Goal: Task Accomplishment & Management: Use online tool/utility

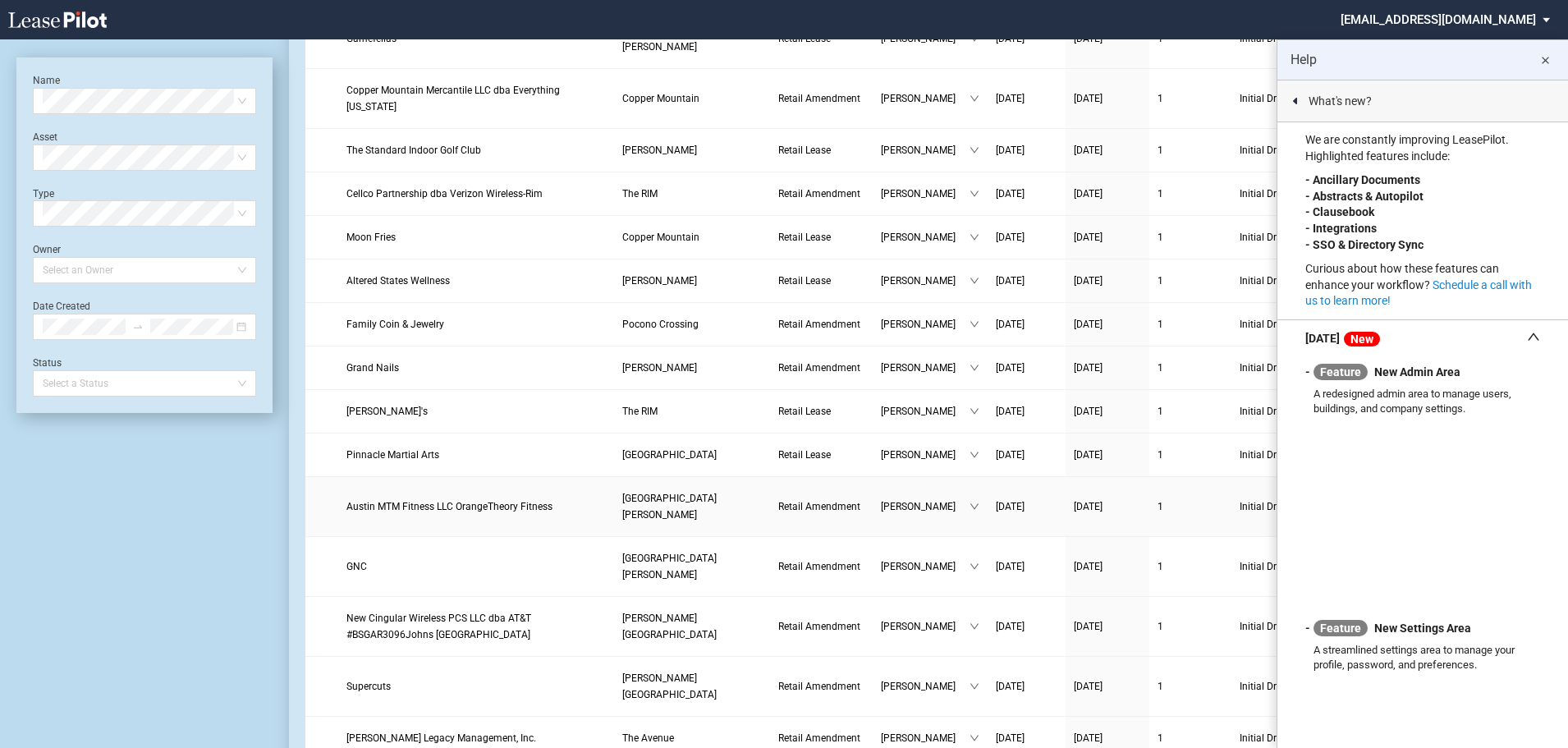
scroll to position [164, 0]
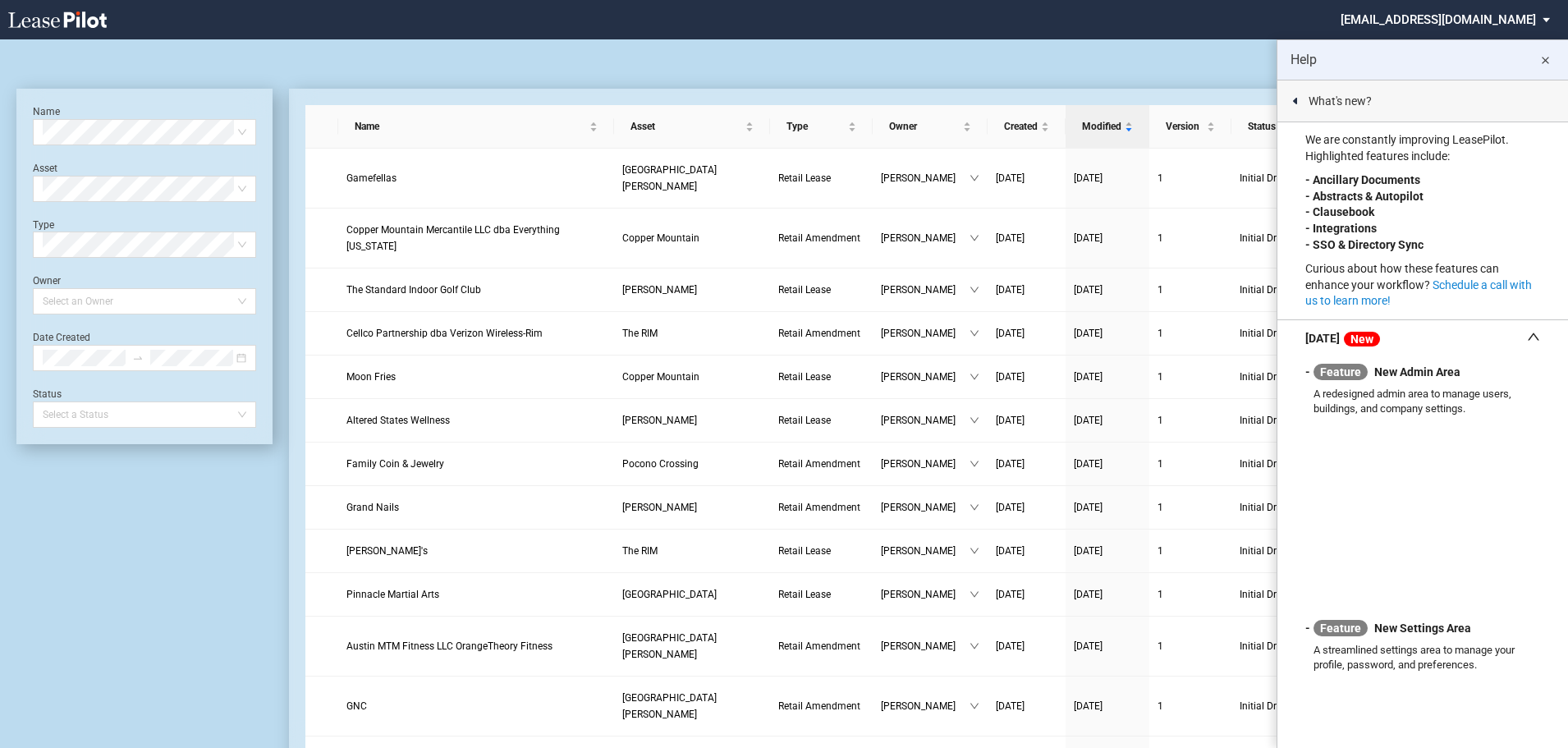
click at [1544, 54] on link "Create new document" at bounding box center [1531, 58] width 26 height 26
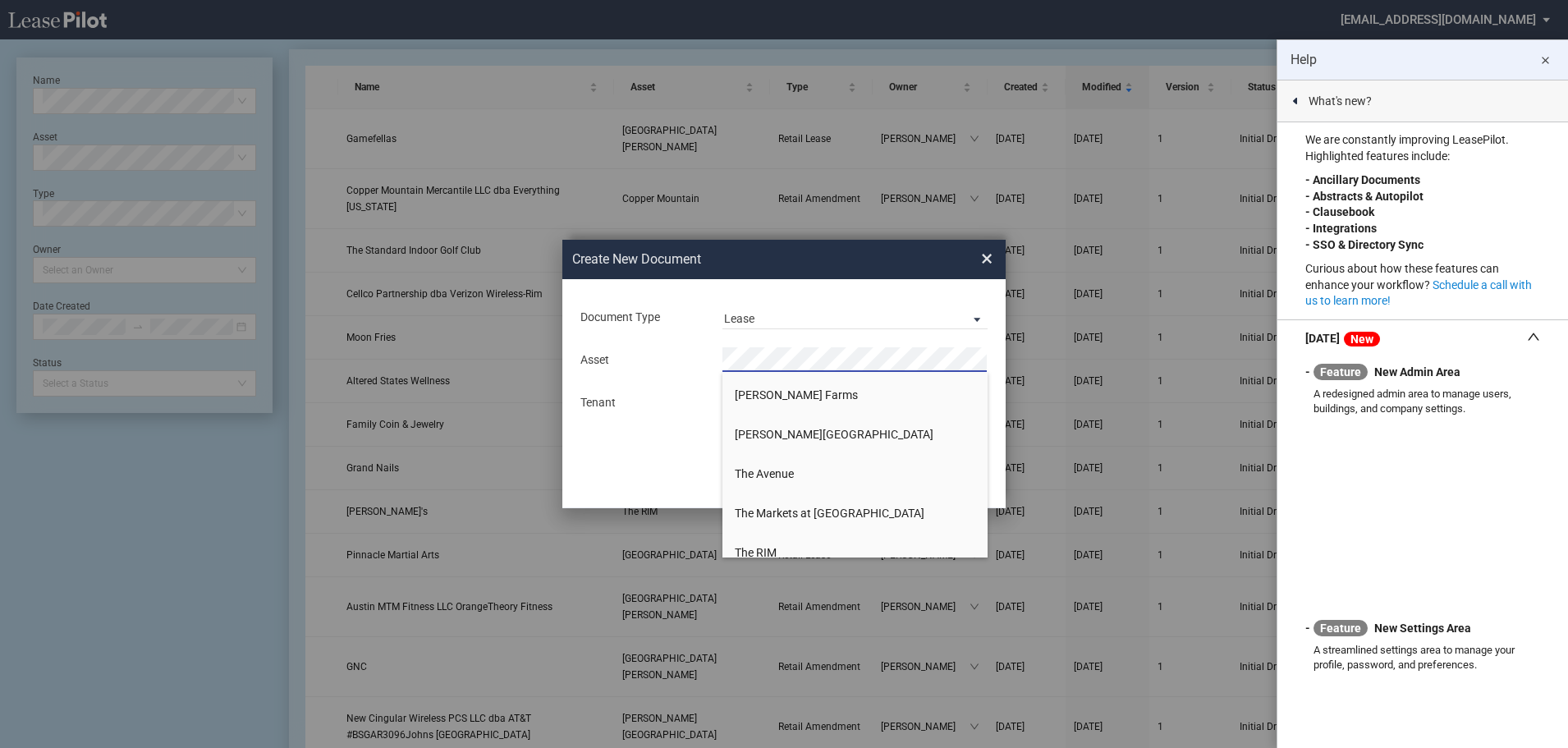
scroll to position [986, 0]
click at [866, 430] on span "The Markets at [GEOGRAPHIC_DATA]" at bounding box center [829, 431] width 189 height 13
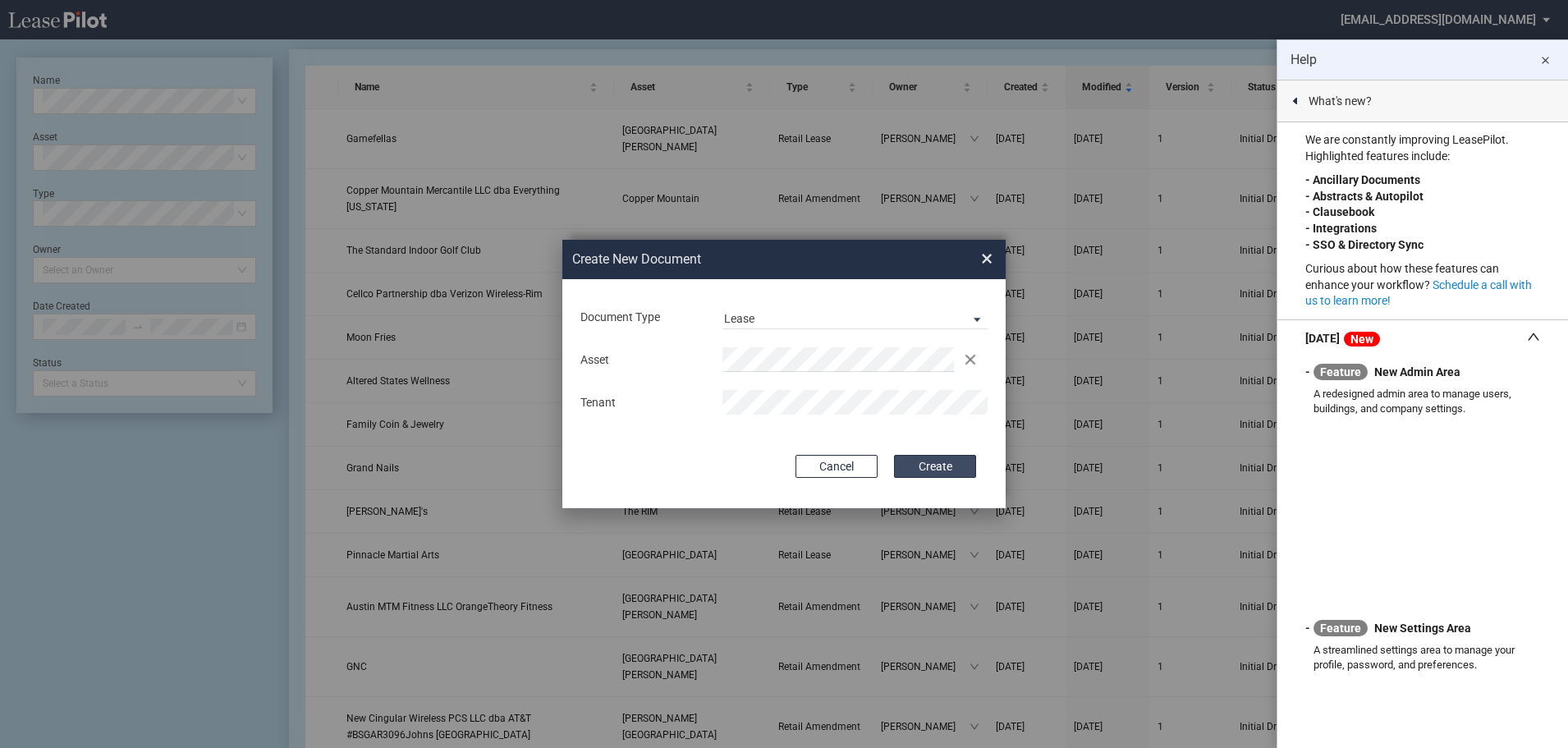
click at [968, 468] on button "Create" at bounding box center [934, 467] width 82 height 23
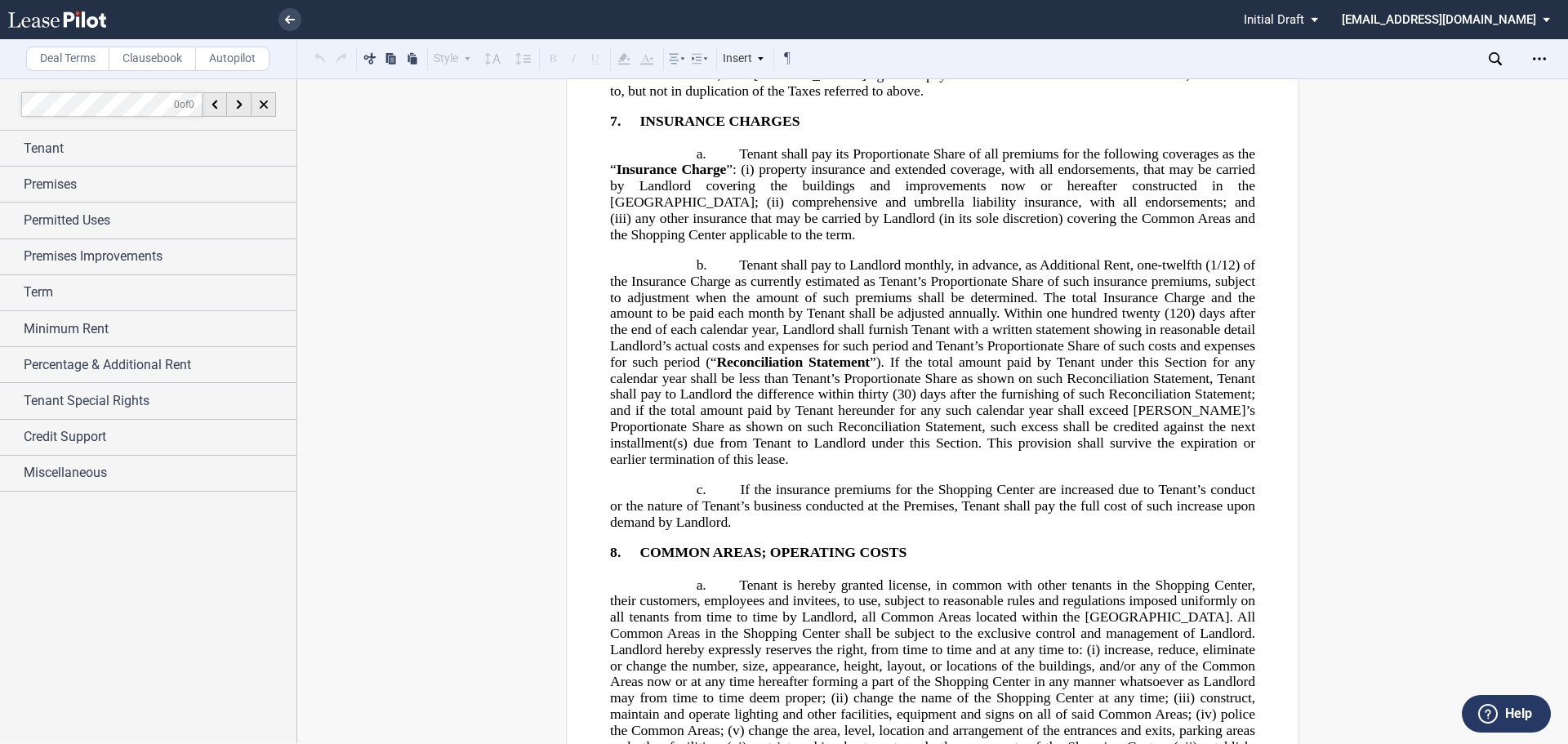
scroll to position [7930, 0]
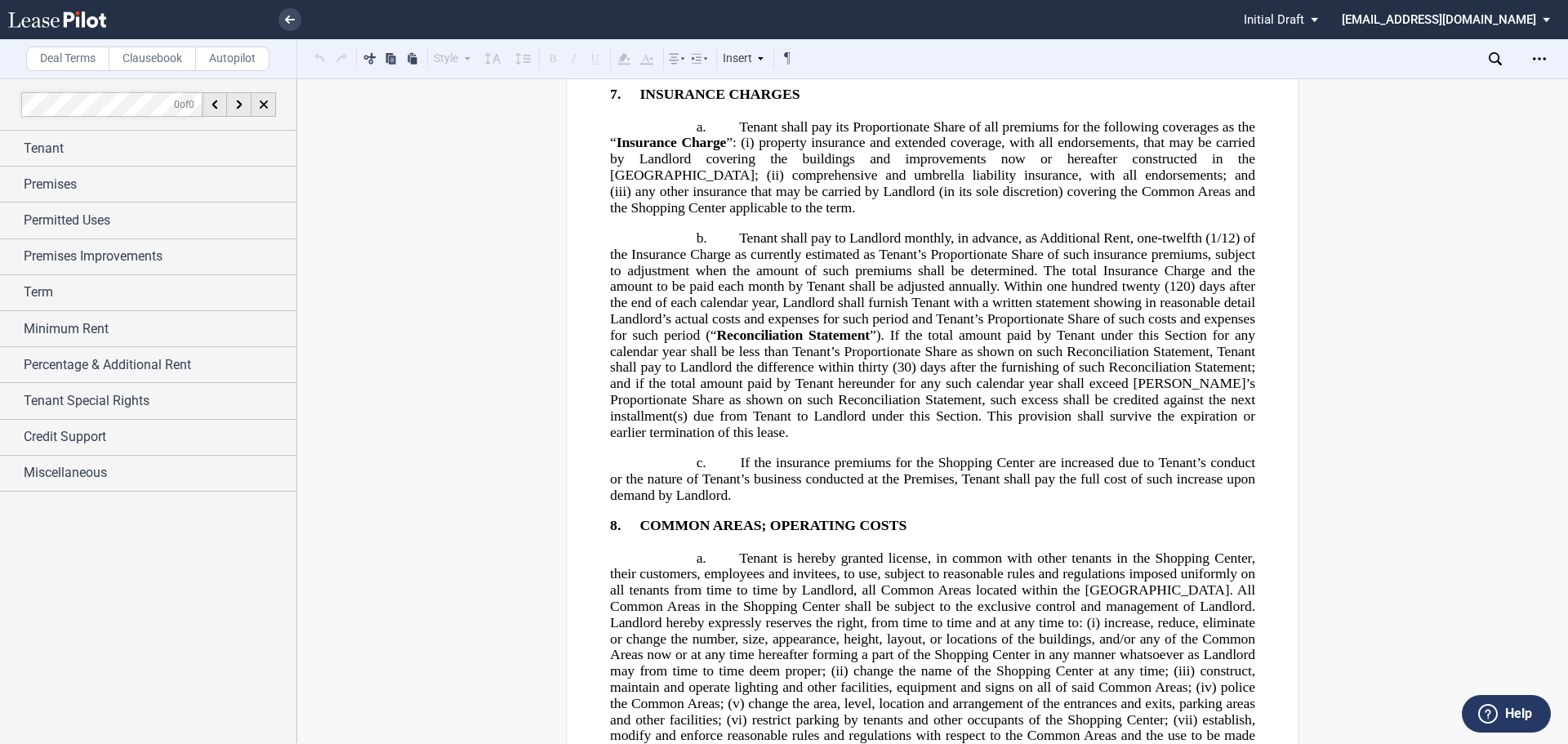
click at [1500, 62] on icon at bounding box center [1496, 59] width 13 height 13
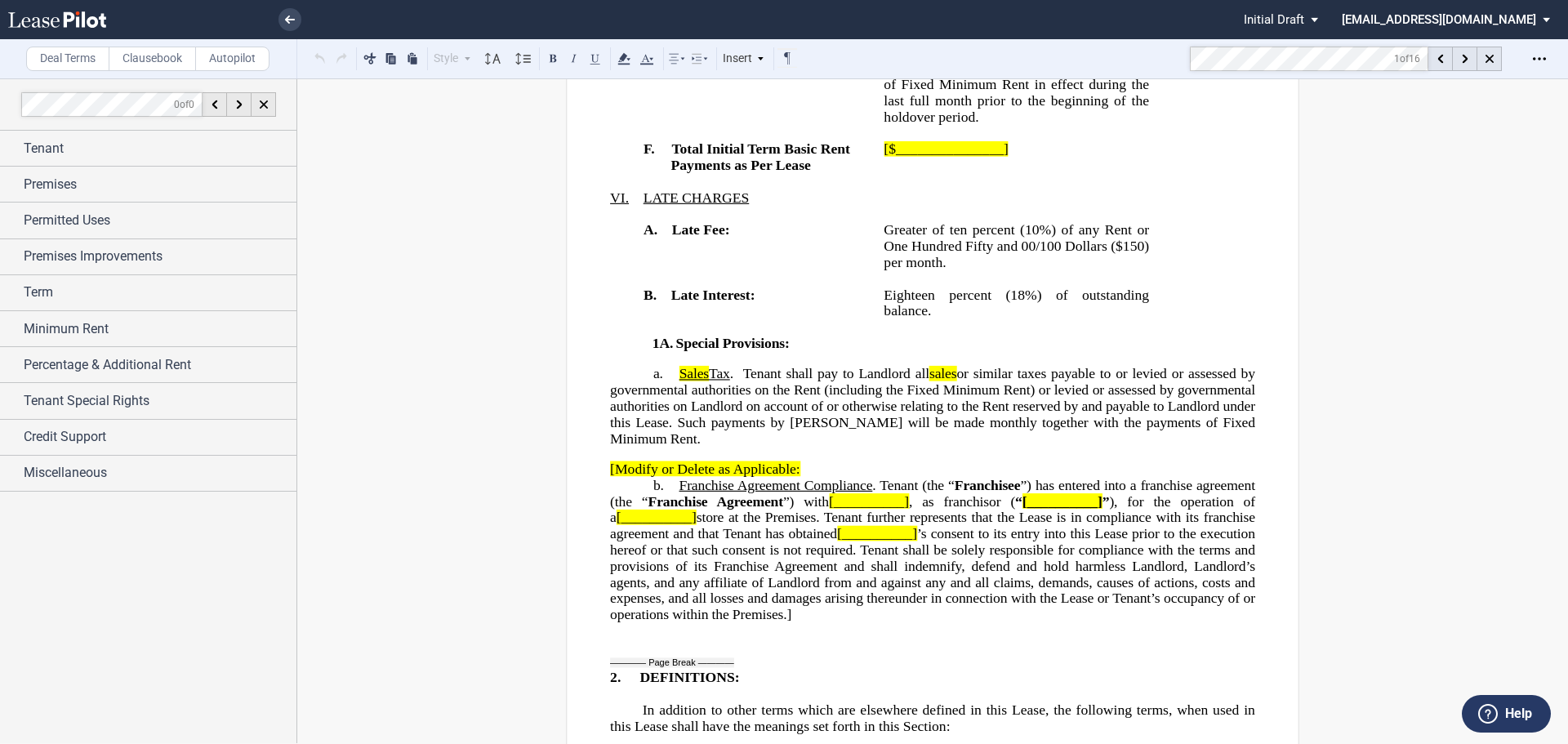
scroll to position [2736, 0]
